Goal: Transaction & Acquisition: Purchase product/service

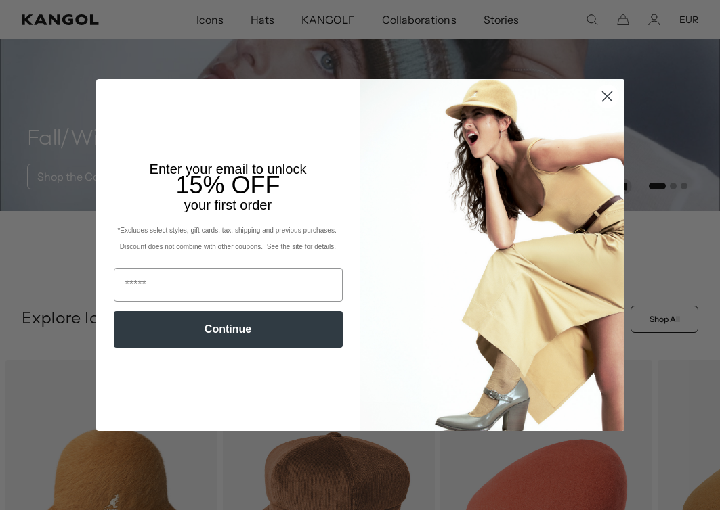
click at [610, 97] on circle "Close dialog" at bounding box center [606, 96] width 22 height 22
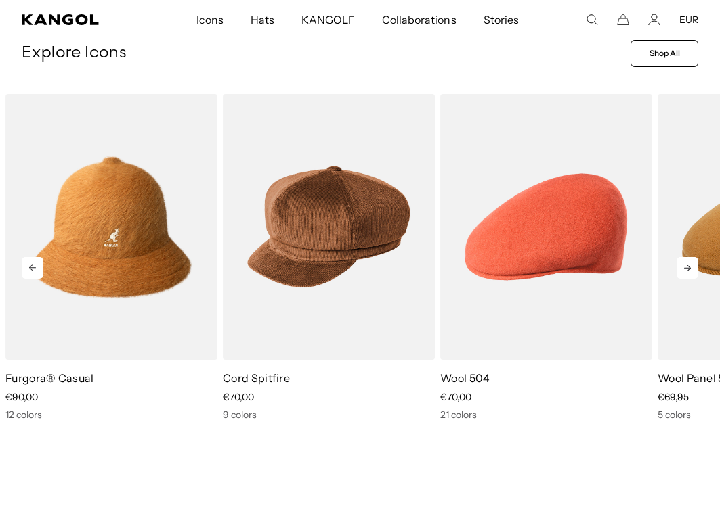
click at [686, 268] on icon at bounding box center [687, 268] width 22 height 22
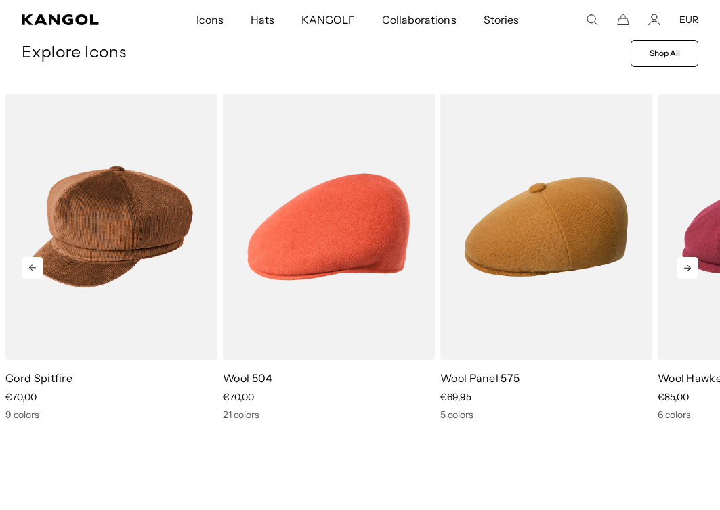
click at [686, 268] on icon at bounding box center [687, 268] width 22 height 22
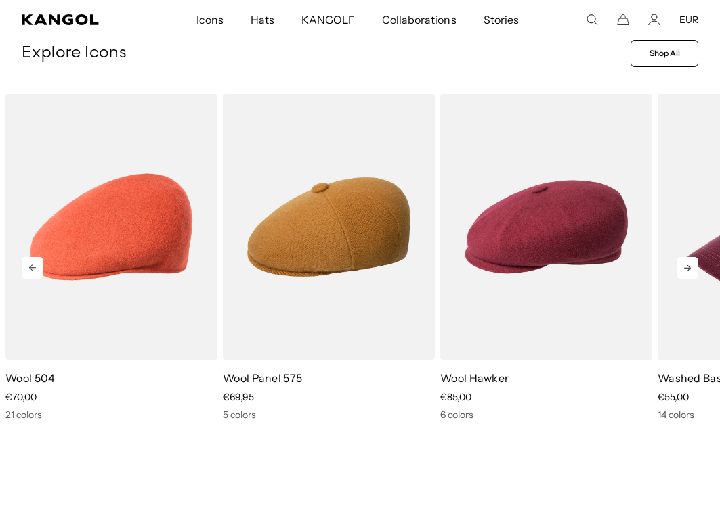
scroll to position [0, 279]
click at [686, 268] on icon at bounding box center [687, 268] width 22 height 22
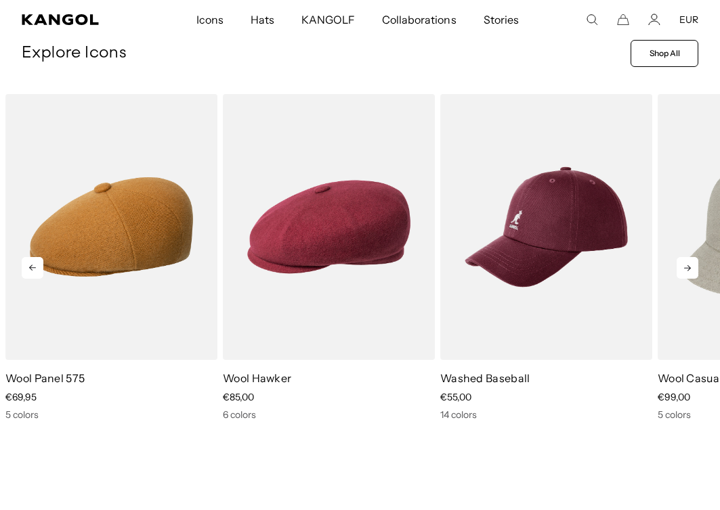
click at [686, 268] on icon at bounding box center [687, 268] width 22 height 22
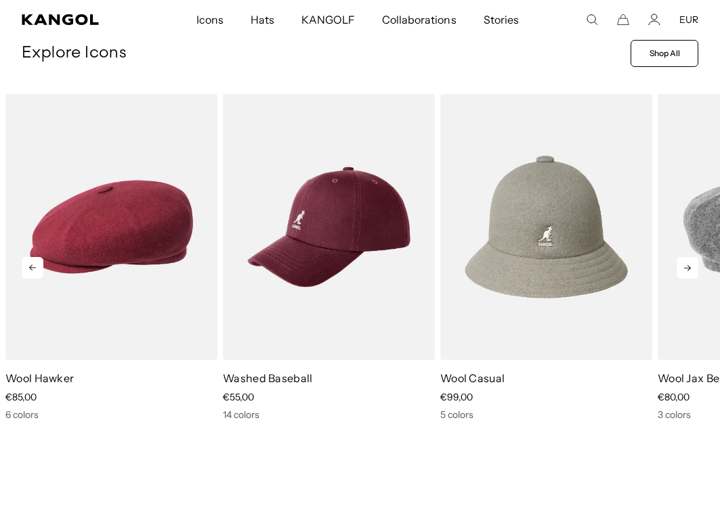
scroll to position [0, 0]
click at [686, 268] on icon at bounding box center [687, 268] width 22 height 22
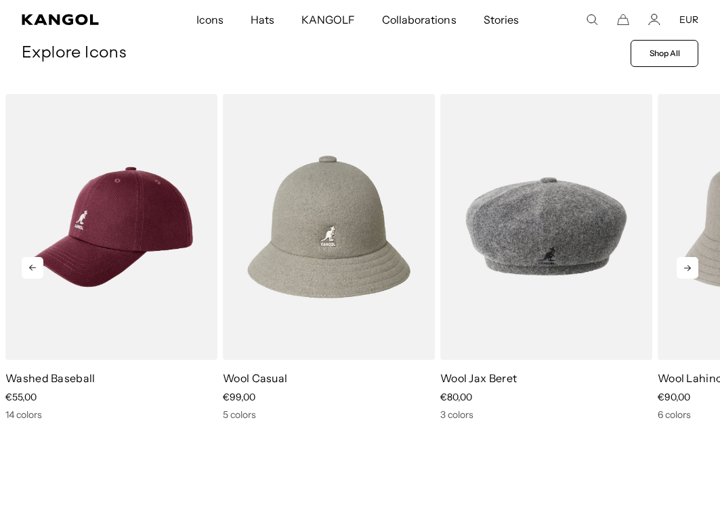
click at [686, 268] on icon at bounding box center [687, 268] width 22 height 22
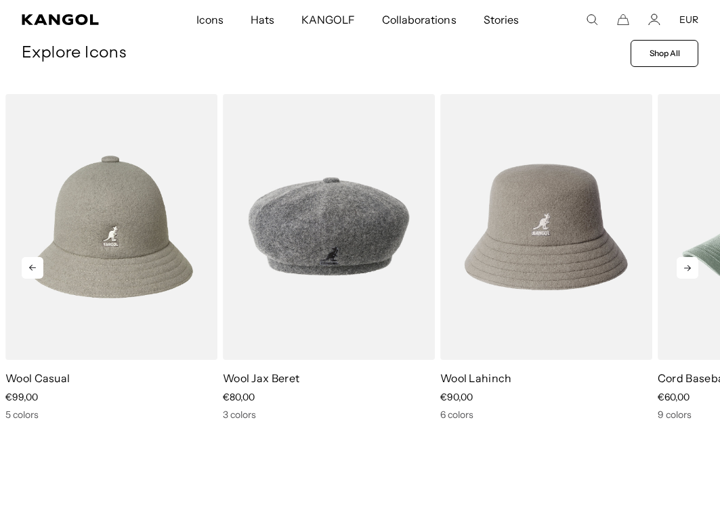
click at [686, 268] on icon at bounding box center [687, 268] width 22 height 22
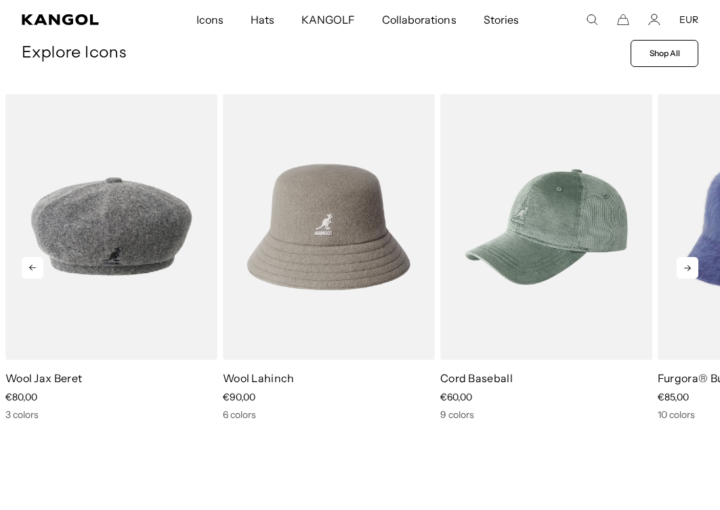
click at [686, 268] on icon at bounding box center [687, 268] width 22 height 22
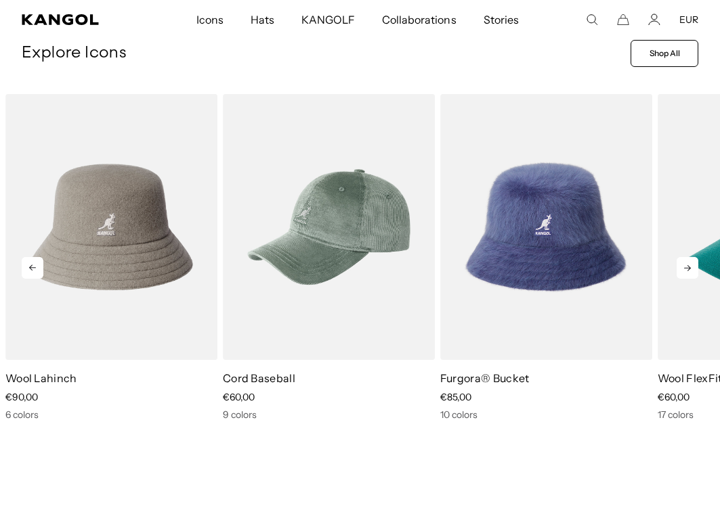
click at [686, 268] on icon at bounding box center [687, 268] width 22 height 22
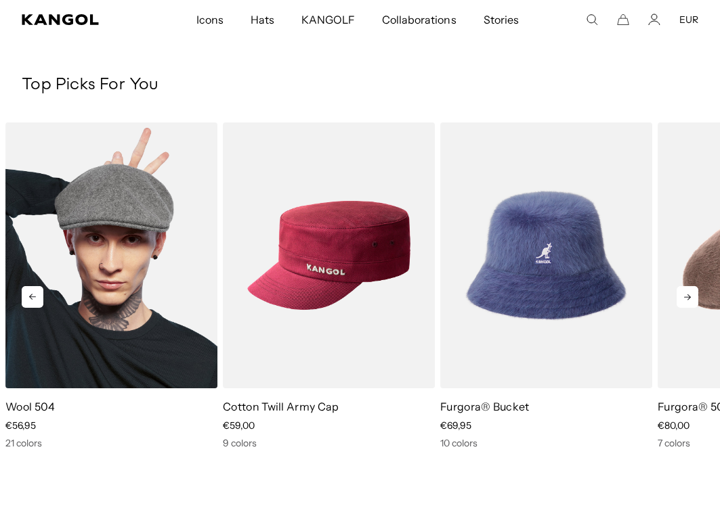
scroll to position [0, 279]
click at [125, 301] on img "1 of 10" at bounding box center [111, 256] width 212 height 266
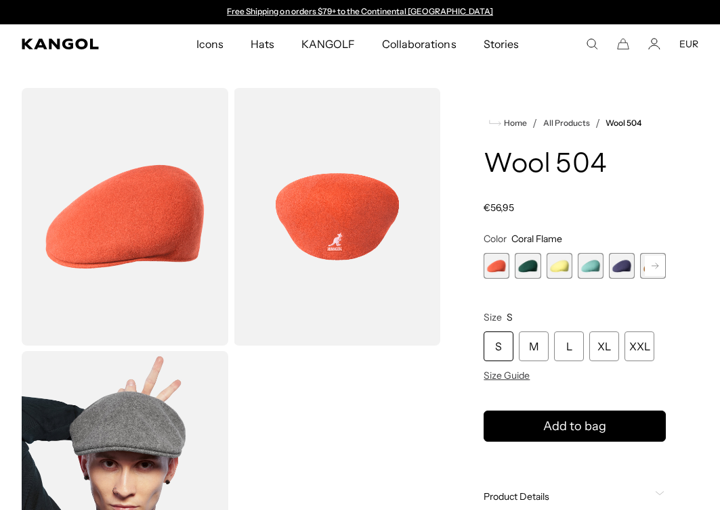
click at [654, 263] on rect at bounding box center [654, 266] width 20 height 20
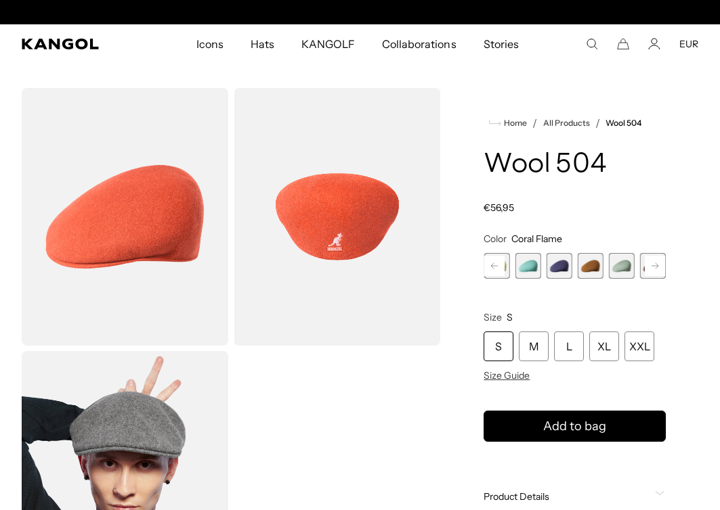
scroll to position [0, 279]
click at [654, 263] on rect at bounding box center [654, 266] width 20 height 20
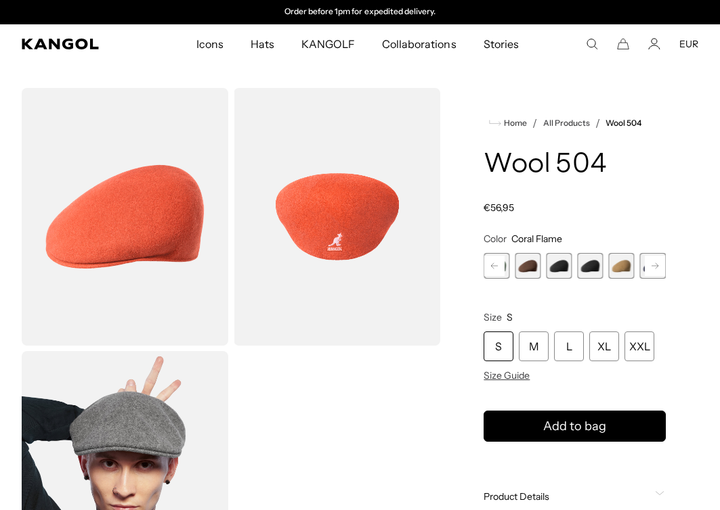
click at [654, 263] on rect at bounding box center [654, 266] width 20 height 20
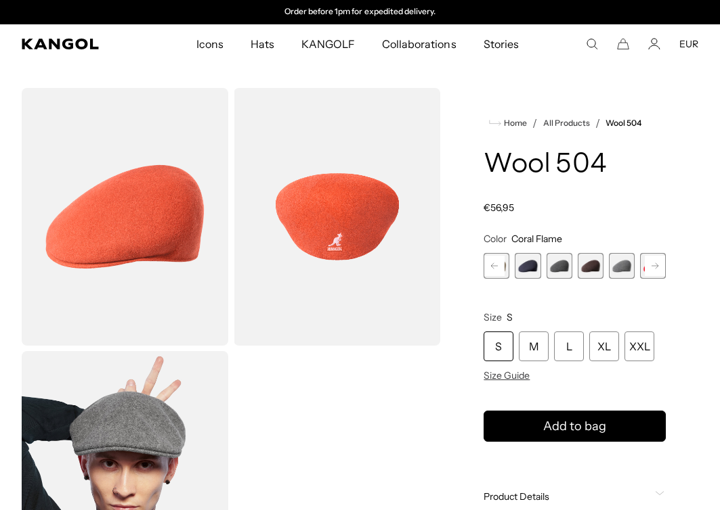
click at [654, 263] on rect at bounding box center [654, 266] width 20 height 20
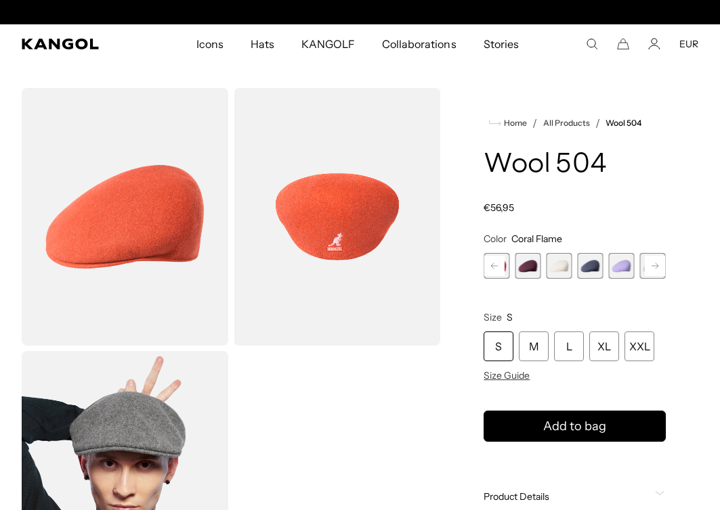
scroll to position [0, 0]
click at [654, 263] on div "Previous Next Coral Flame Variant sold out or unavailable Deep Emerald Variant …" at bounding box center [574, 266] width 182 height 26
click at [654, 263] on span "21 of 21" at bounding box center [653, 266] width 26 height 26
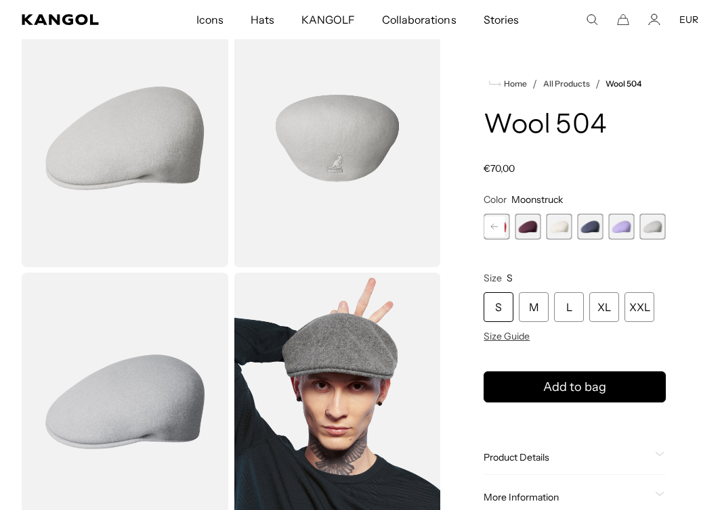
click at [495, 225] on rect at bounding box center [494, 227] width 20 height 20
click at [558, 224] on span "16 of 21" at bounding box center [559, 227] width 26 height 26
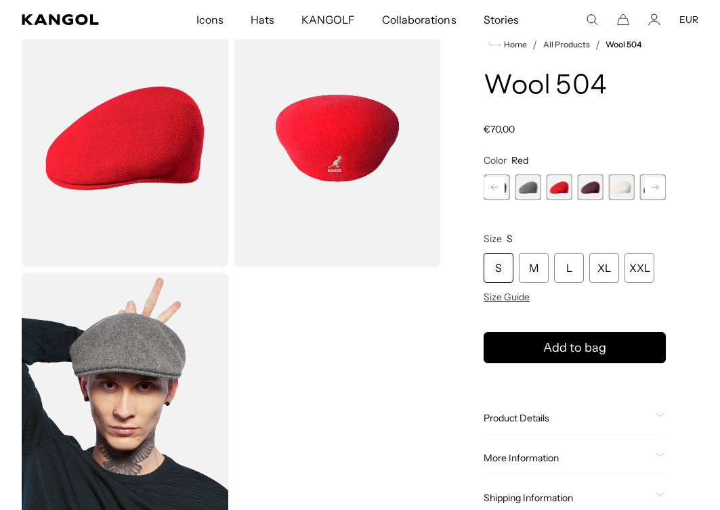
click at [497, 185] on rect at bounding box center [494, 187] width 20 height 20
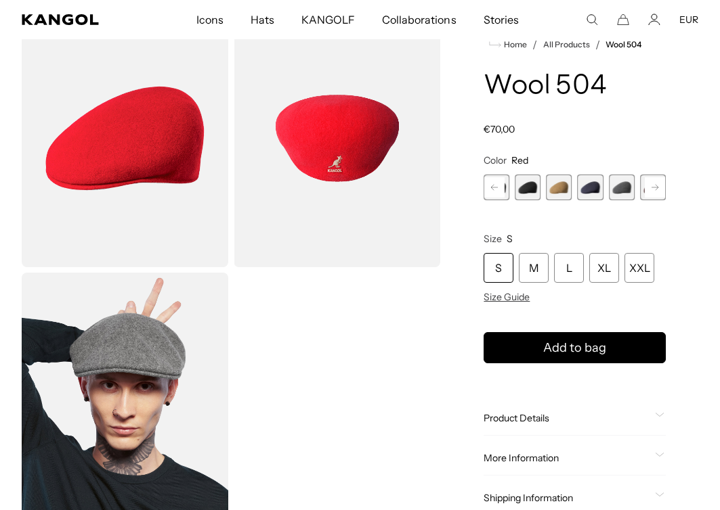
click at [558, 188] on span "11 of 21" at bounding box center [559, 188] width 26 height 26
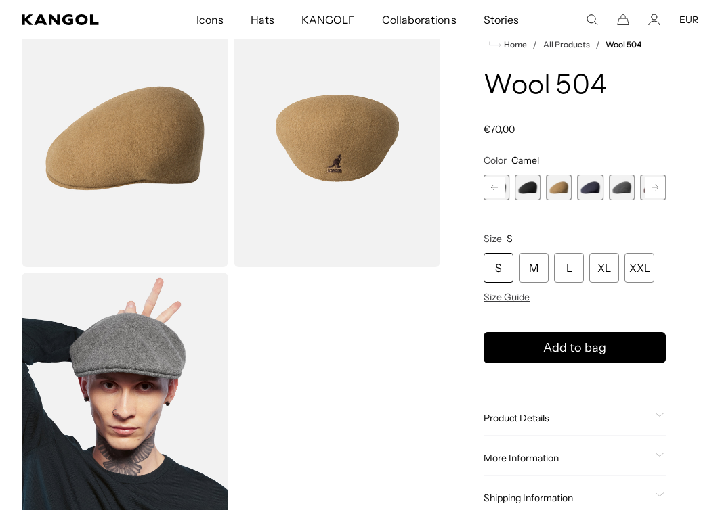
scroll to position [0, 279]
click at [523, 185] on span "10 of 21" at bounding box center [527, 188] width 26 height 26
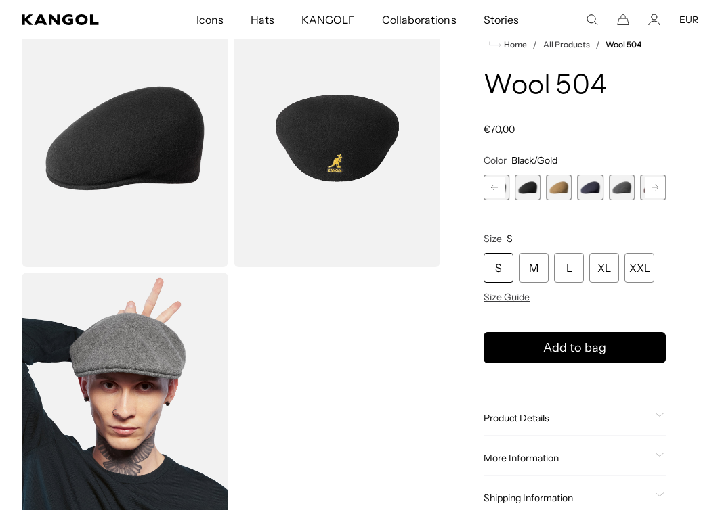
click at [588, 191] on span "12 of 21" at bounding box center [590, 188] width 26 height 26
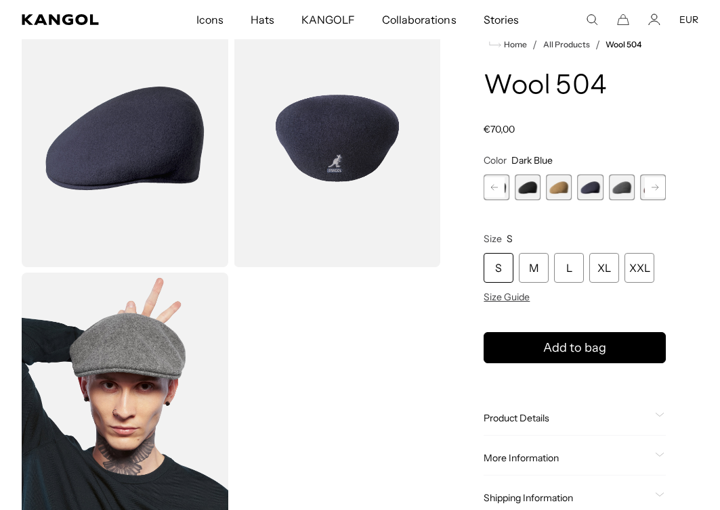
click at [617, 188] on span "13 of 21" at bounding box center [622, 188] width 26 height 26
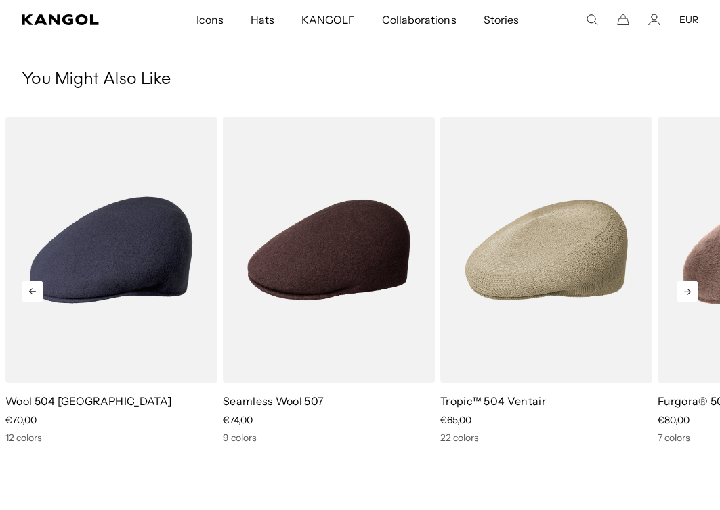
click at [686, 294] on icon at bounding box center [687, 292] width 7 height 6
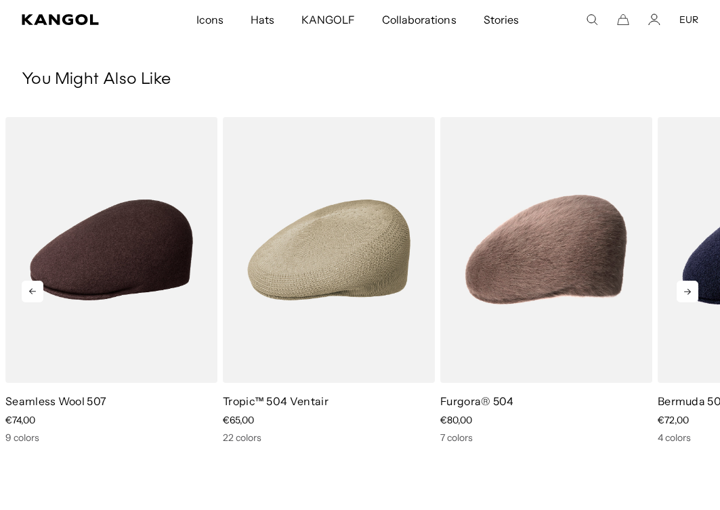
click at [686, 294] on icon at bounding box center [687, 292] width 7 height 6
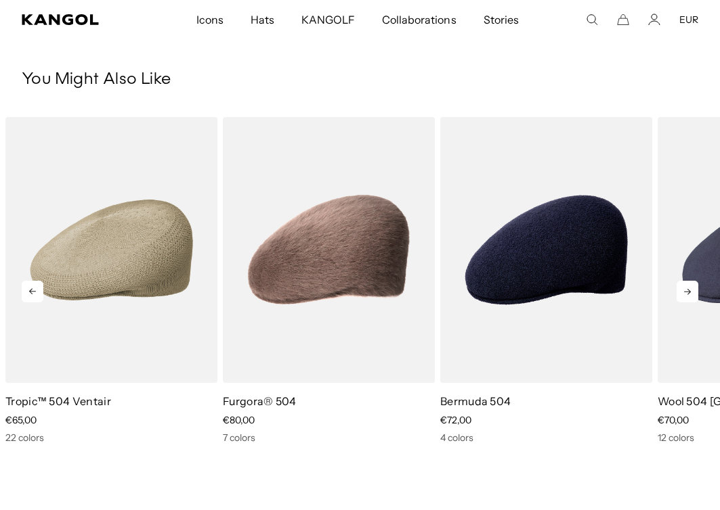
scroll to position [0, 279]
click at [686, 294] on icon at bounding box center [687, 292] width 7 height 6
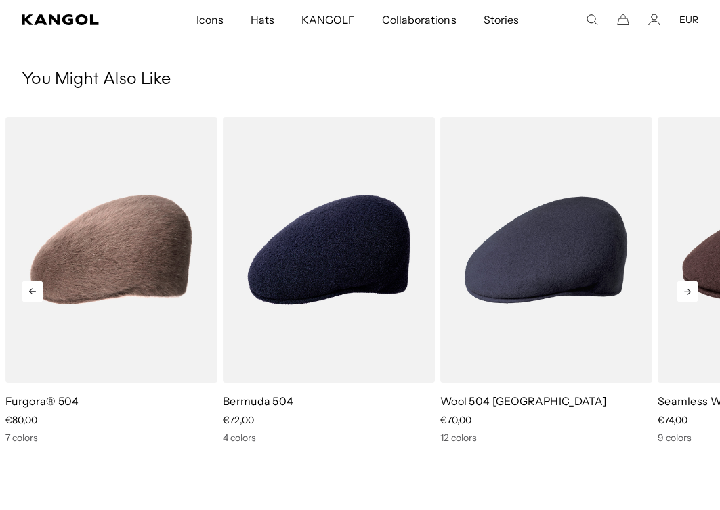
click at [686, 294] on icon at bounding box center [687, 292] width 7 height 6
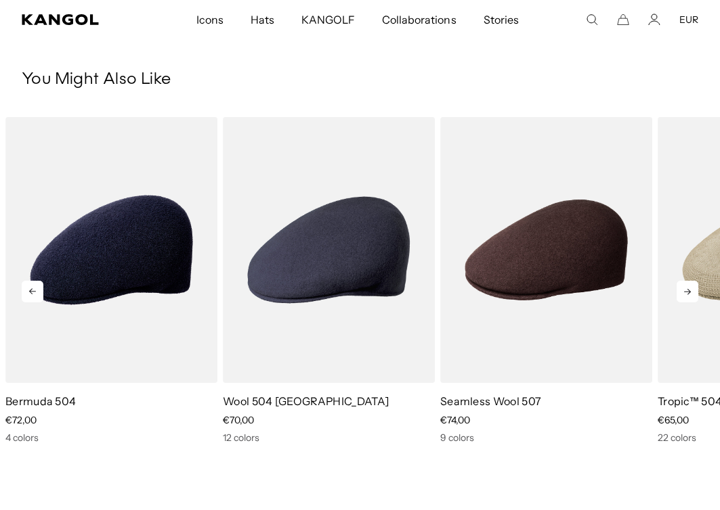
click at [686, 294] on icon at bounding box center [687, 292] width 7 height 6
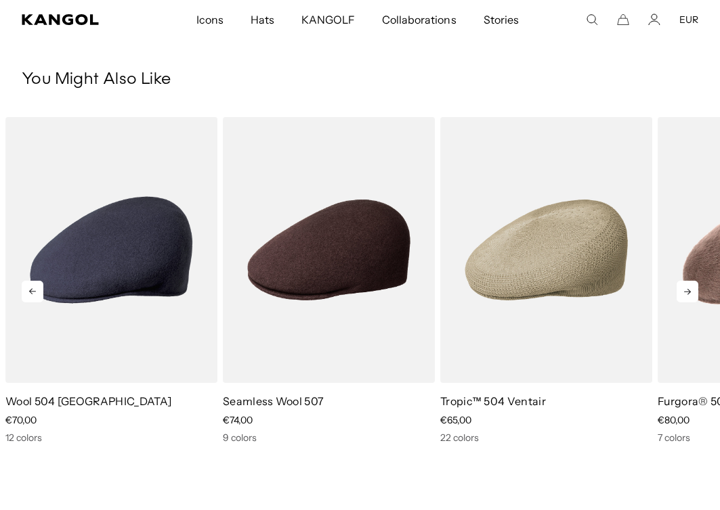
scroll to position [0, 0]
click at [686, 294] on icon at bounding box center [687, 292] width 7 height 6
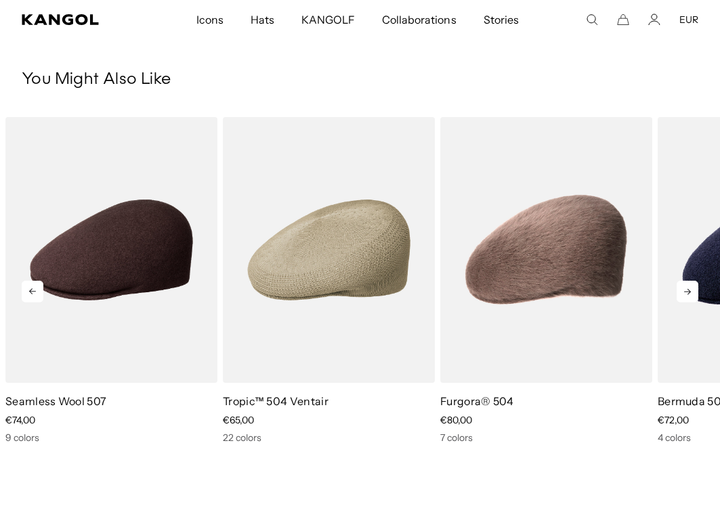
scroll to position [0, 279]
